Goal: Complete application form

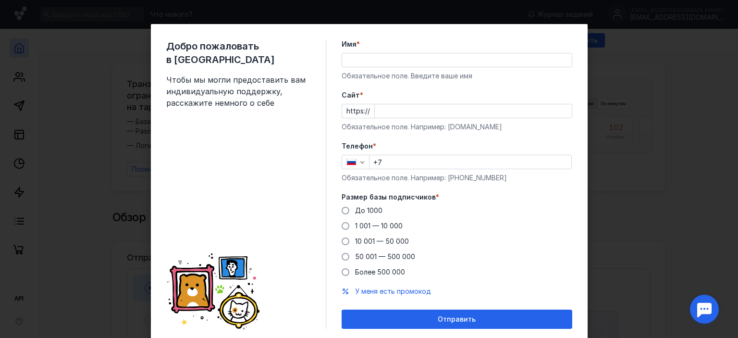
click at [403, 62] on input "Имя *" at bounding box center [457, 59] width 230 height 13
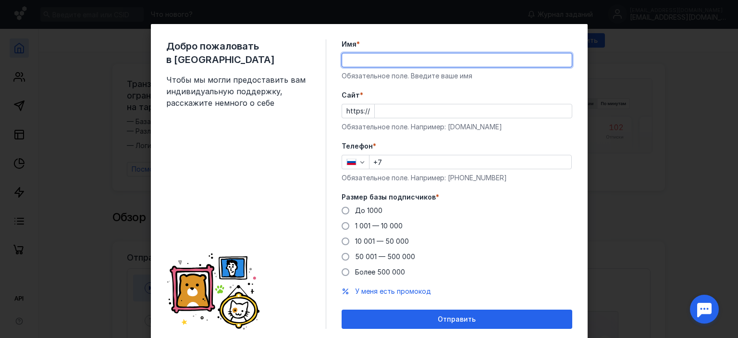
type input "[PERSON_NAME]"
click at [419, 111] on input "Cайт *" at bounding box center [473, 110] width 197 height 13
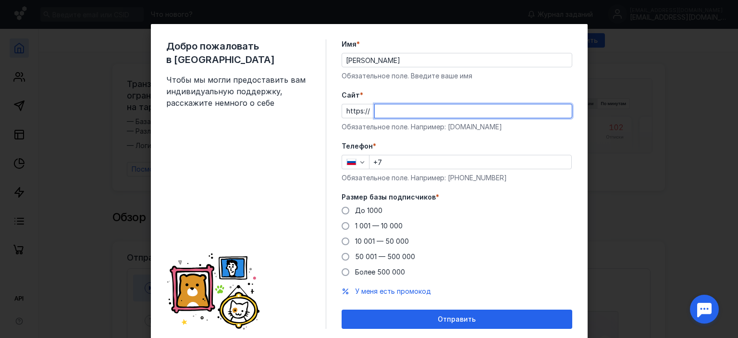
click at [419, 111] on input "Cайт *" at bounding box center [473, 110] width 197 height 13
type input "[DOMAIN_NAME]"
click at [361, 161] on icon "button" at bounding box center [362, 162] width 8 height 8
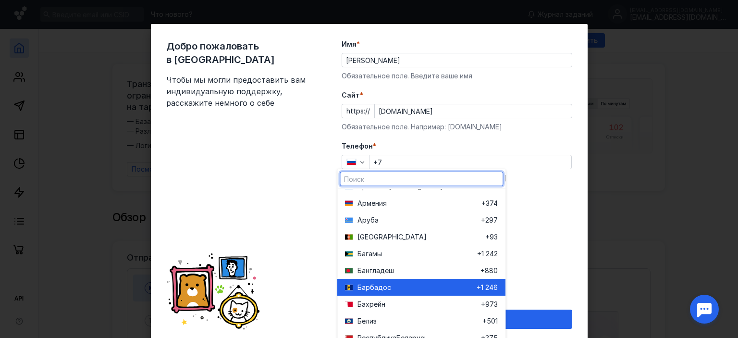
scroll to position [288, 0]
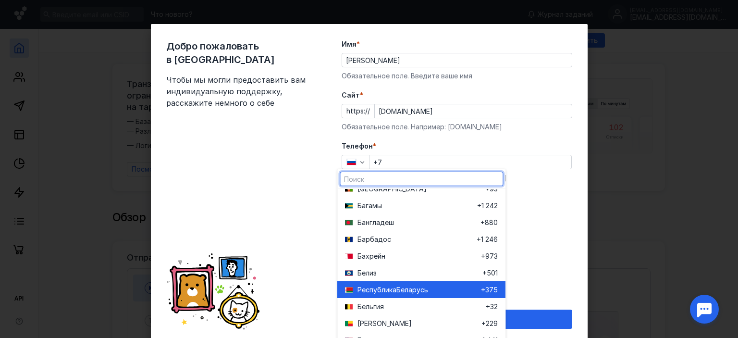
click at [394, 290] on span "Республика" at bounding box center [376, 290] width 39 height 10
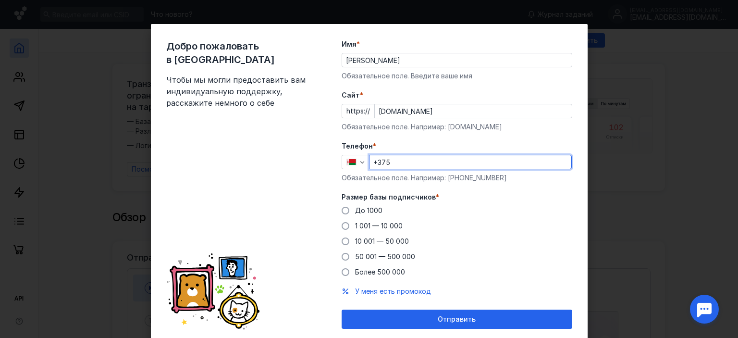
click at [405, 161] on input "+375" at bounding box center [470, 161] width 202 height 13
type input "[PHONE_NUMBER]"
click at [452, 57] on input "[PERSON_NAME]" at bounding box center [457, 59] width 230 height 13
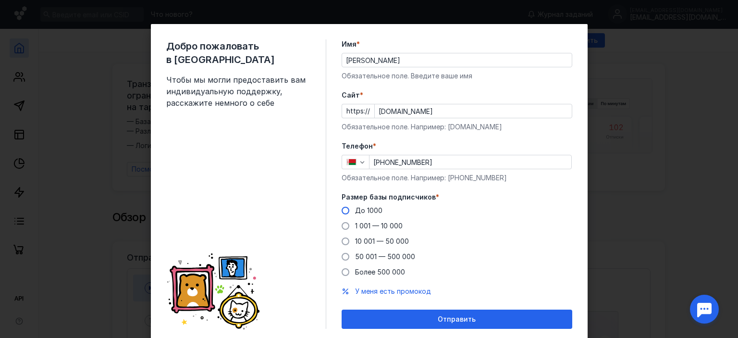
click at [342, 209] on span at bounding box center [346, 211] width 8 height 8
click at [0, 0] on input "До 1000" at bounding box center [0, 0] width 0 height 0
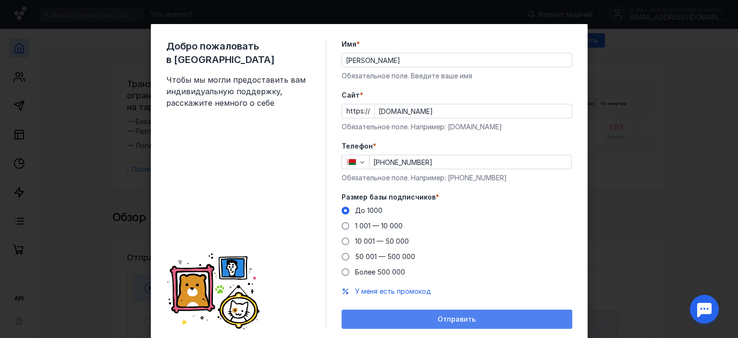
click at [453, 320] on span "Отправить" at bounding box center [457, 319] width 38 height 8
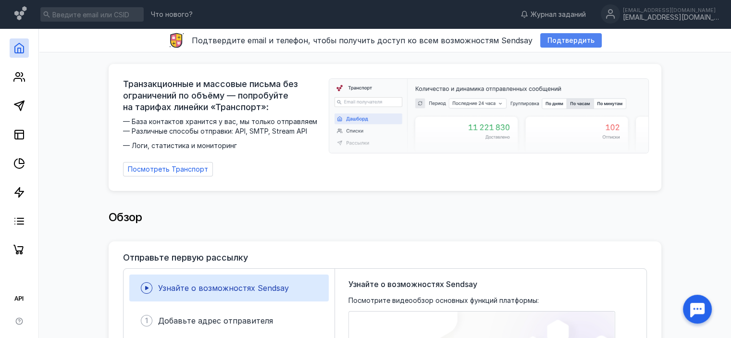
click at [568, 33] on div "Подтвердить" at bounding box center [570, 40] width 61 height 14
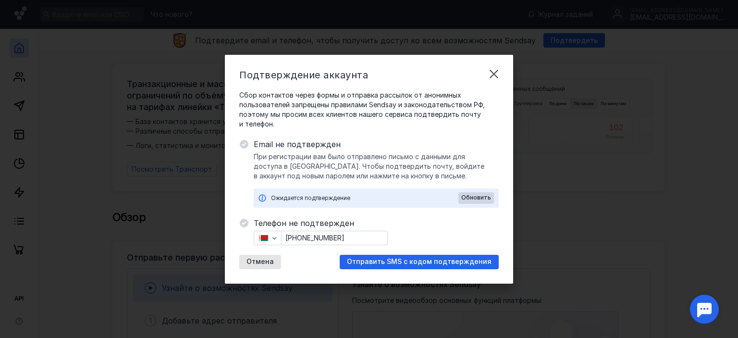
click at [403, 261] on span "Отправить SMS с кодом подтверждения" at bounding box center [419, 261] width 145 height 8
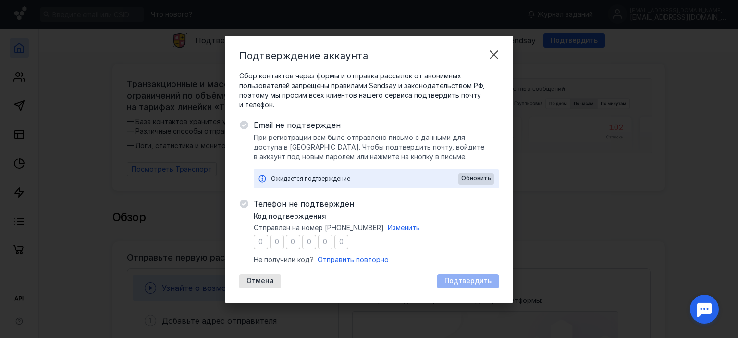
type input "9"
type input "2"
type input "9"
type input "0"
type input "1"
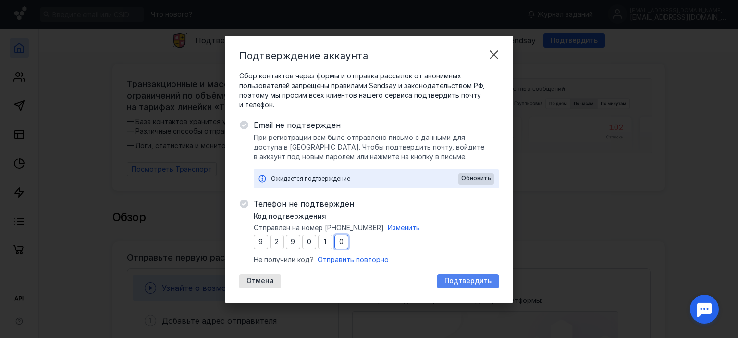
type input "0"
click at [465, 281] on span "Подтвердить" at bounding box center [467, 281] width 47 height 8
